Goal: Subscribe to service/newsletter

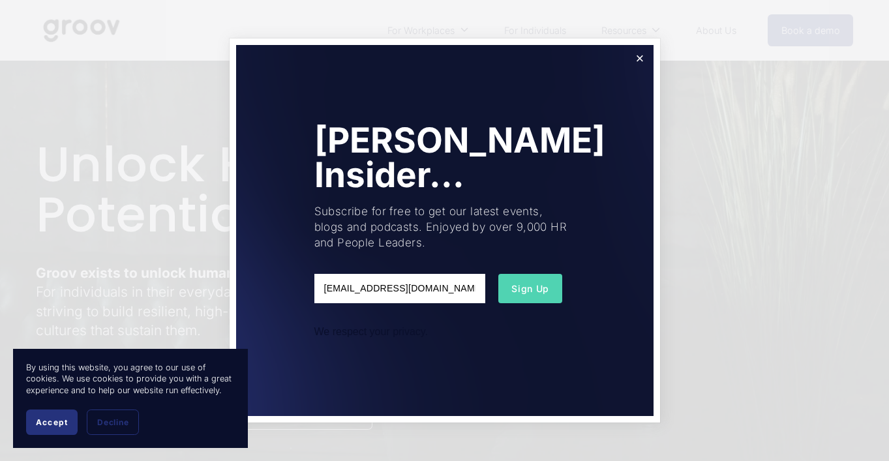
type input "ppbutlernz@outlook.com"
click at [538, 286] on span "Sign Up" at bounding box center [531, 288] width 38 height 11
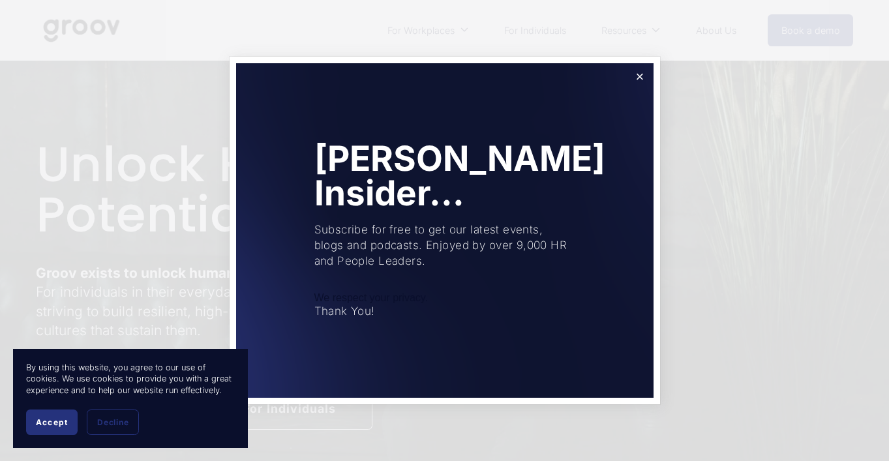
click at [48, 423] on span "Accept" at bounding box center [52, 423] width 32 height 10
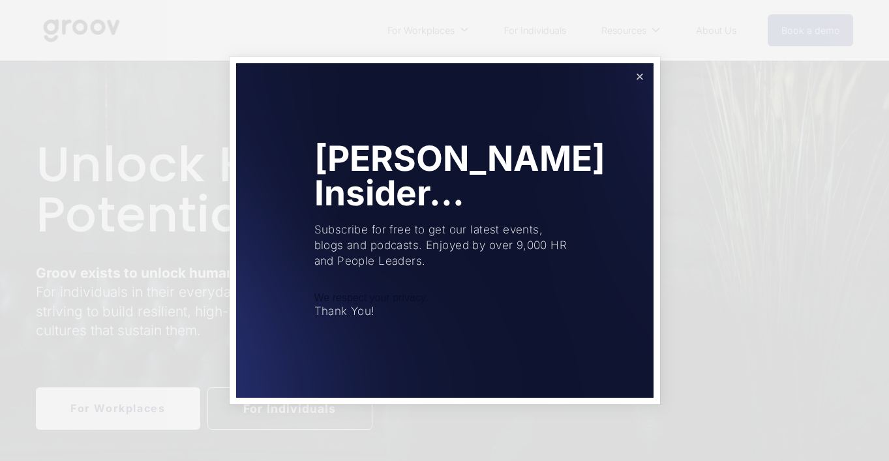
click at [641, 78] on link "Close" at bounding box center [639, 76] width 23 height 23
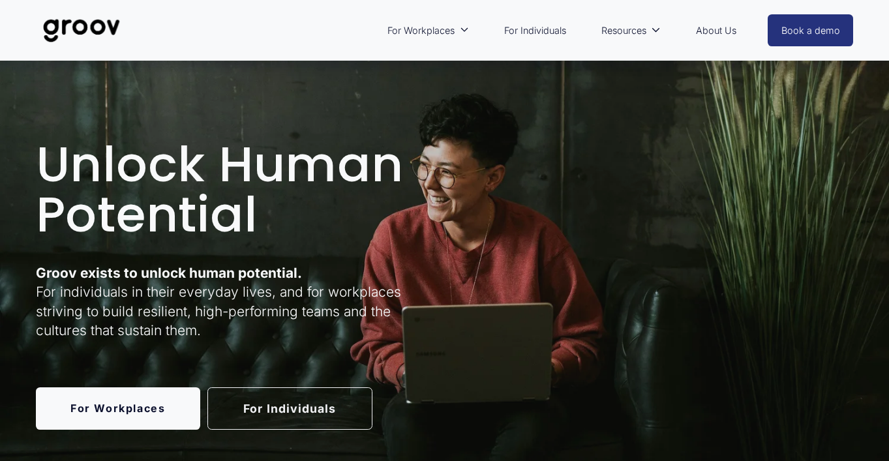
click at [268, 416] on link "For Individuals" at bounding box center [289, 409] width 165 height 42
click at [279, 406] on link "For Individuals" at bounding box center [289, 409] width 165 height 42
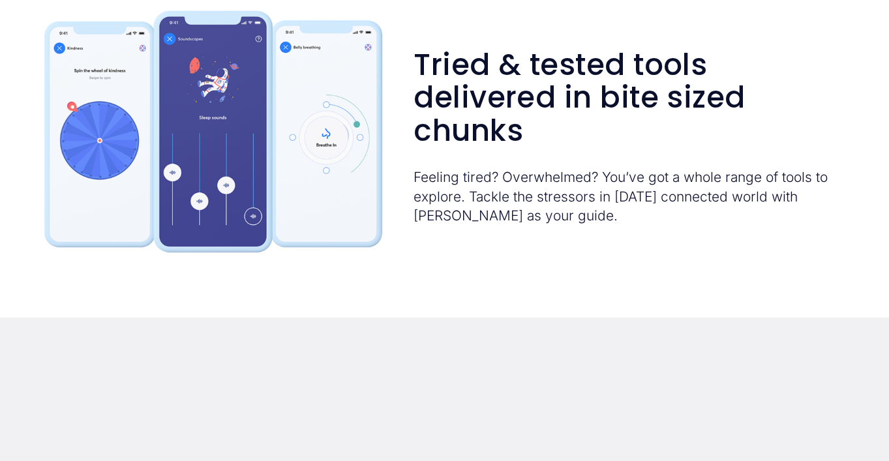
scroll to position [1832, 0]
